Goal: Find specific page/section: Find specific page/section

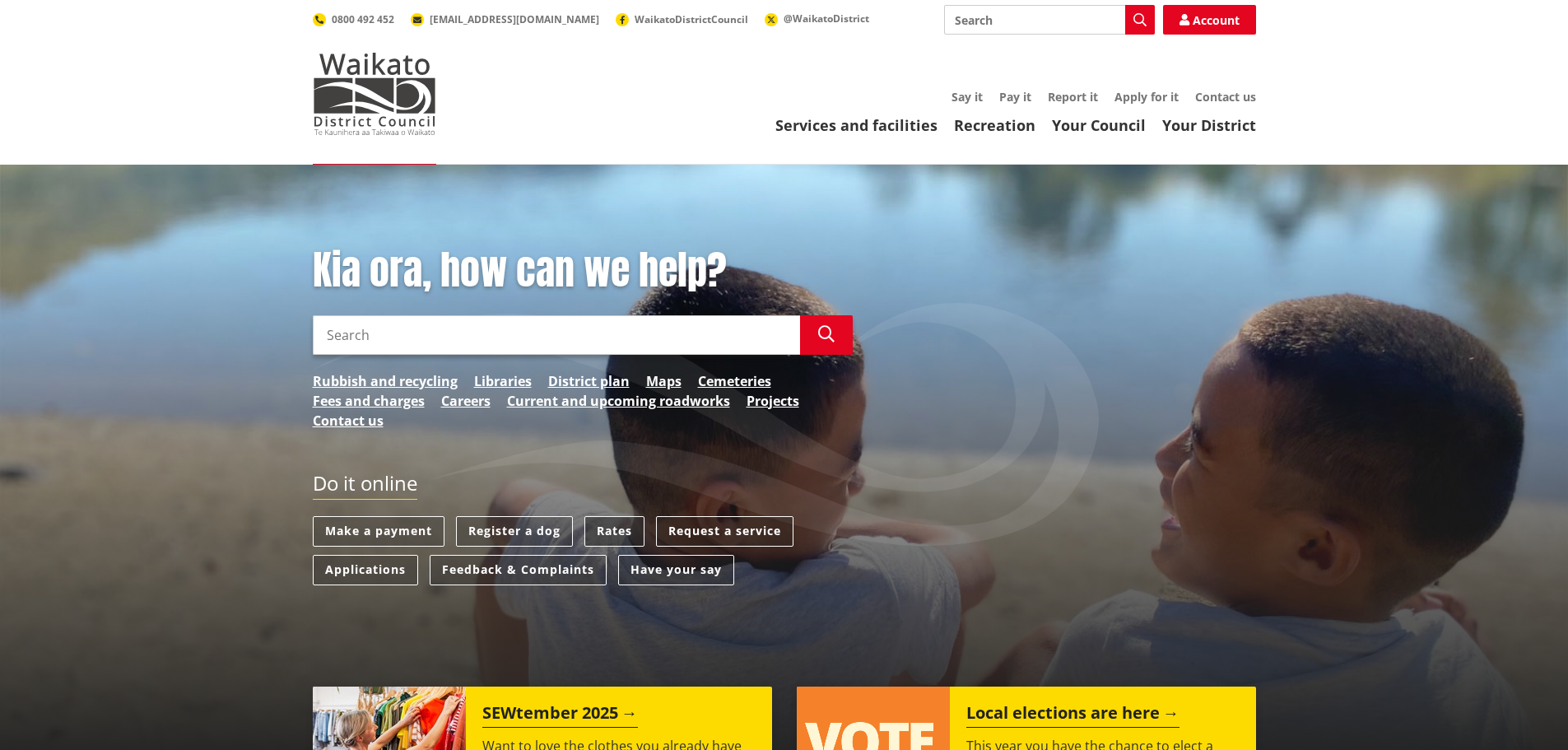
click at [611, 530] on link "Rates" at bounding box center [614, 531] width 60 height 30
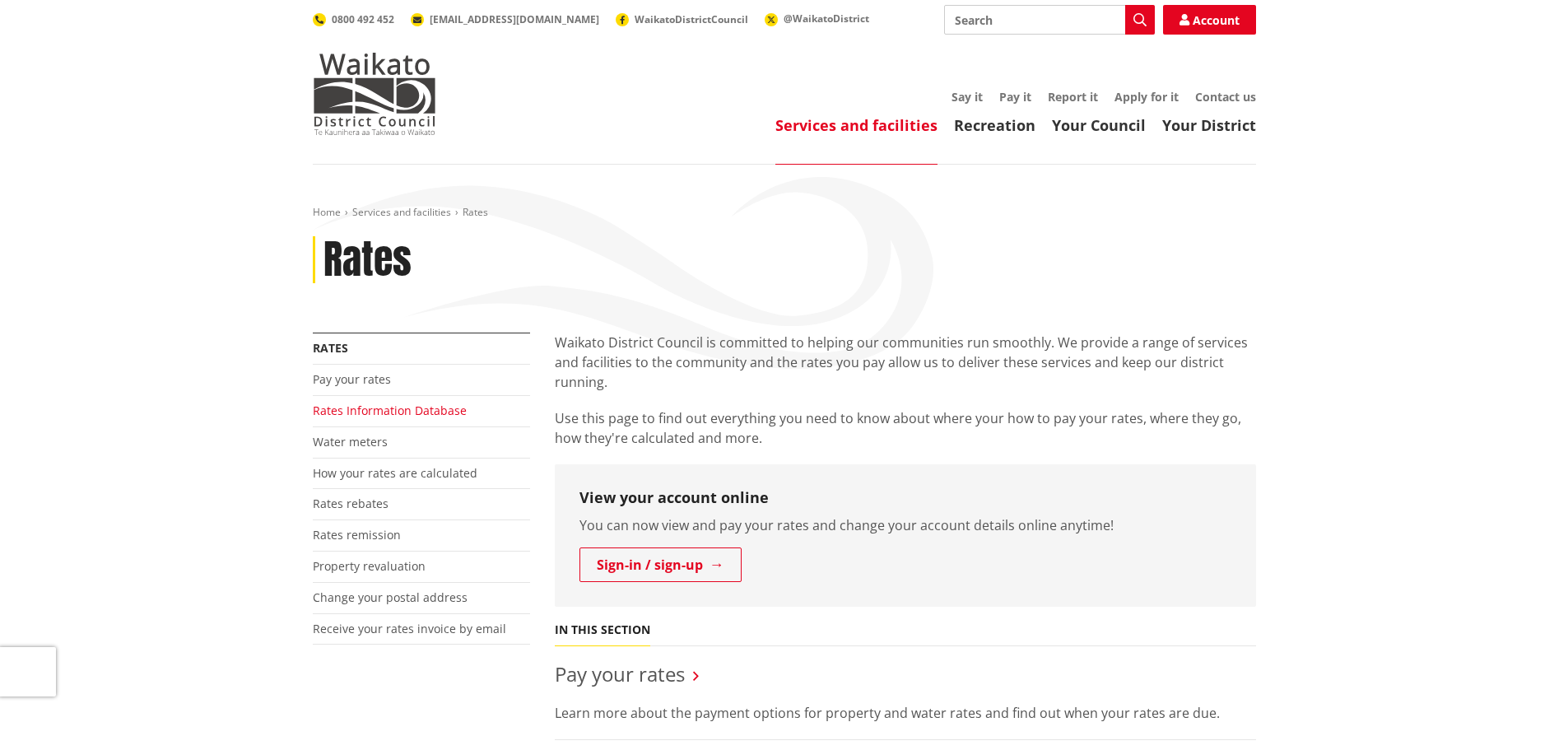
click at [387, 411] on link "Rates Information Database" at bounding box center [390, 409] width 154 height 15
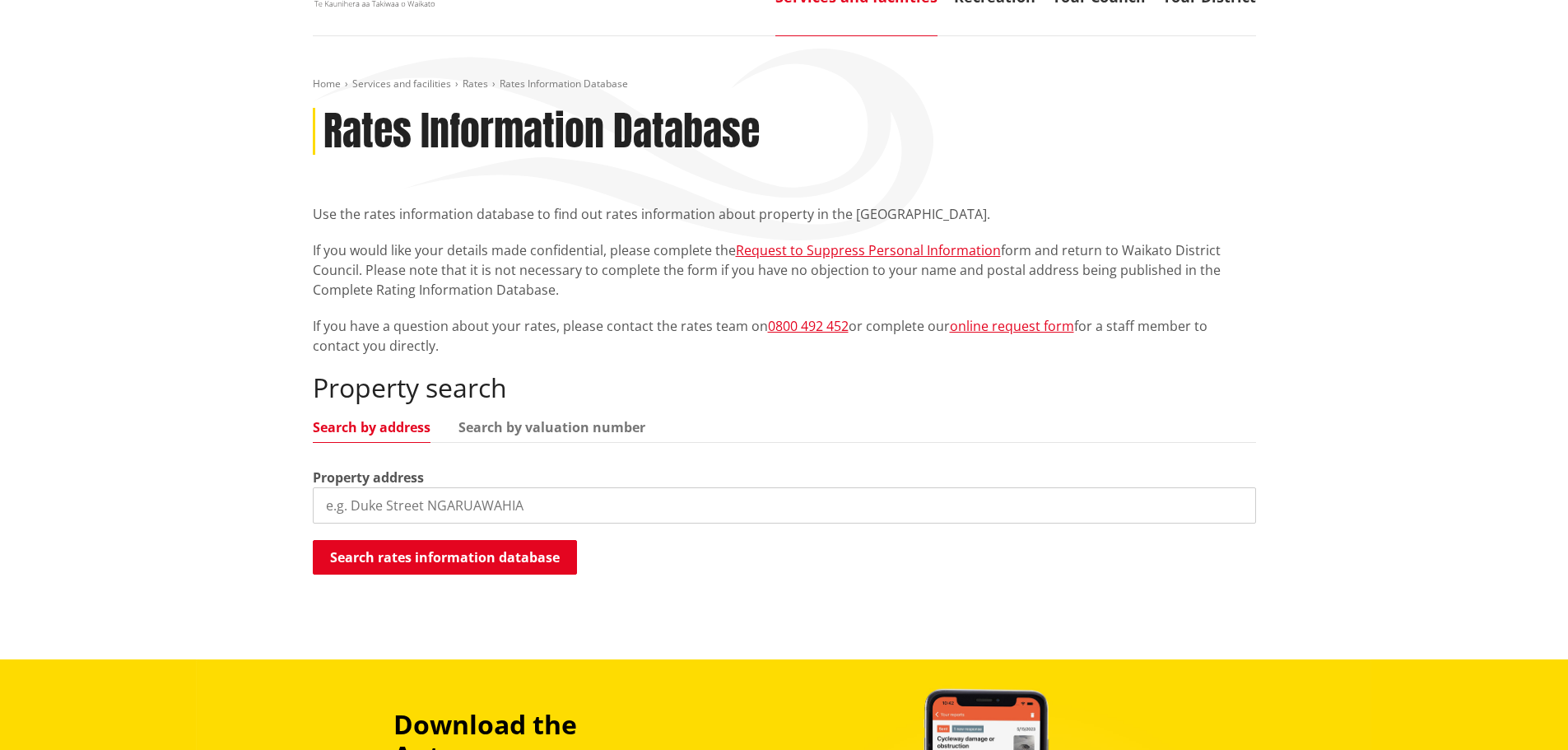
scroll to position [165, 0]
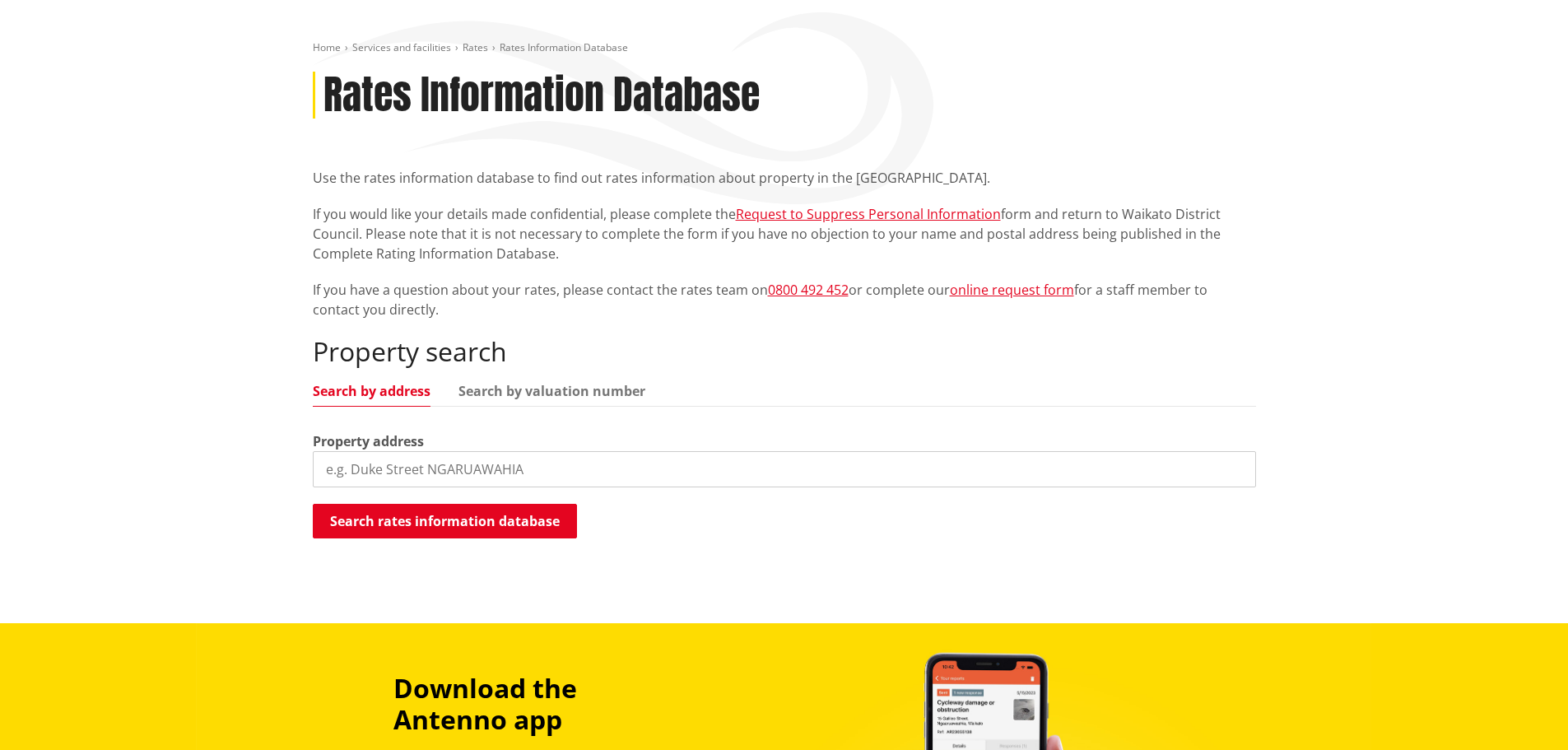
click at [426, 465] on input "search" at bounding box center [784, 469] width 943 height 36
paste input "66 Lee Road, Onewhero"
type input "66 Lee Road, Onewhero"
